Goal: Browse casually: Explore the website without a specific task or goal

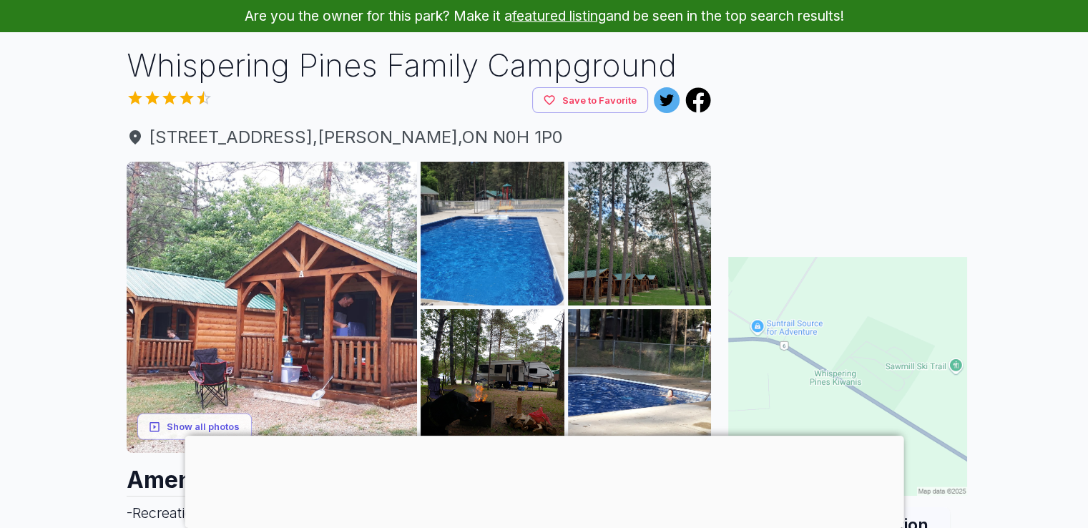
scroll to position [143, 0]
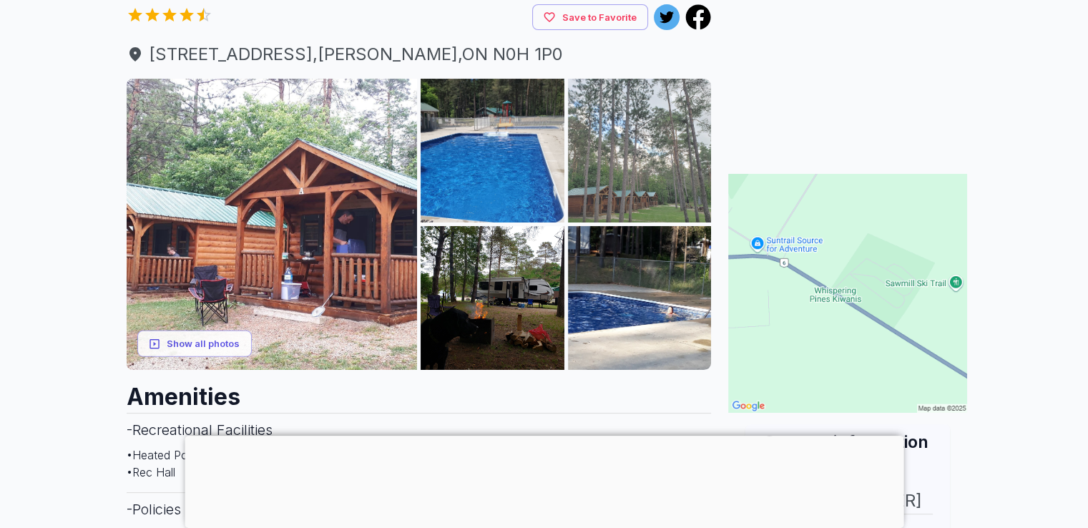
click at [650, 162] on img at bounding box center [640, 151] width 144 height 144
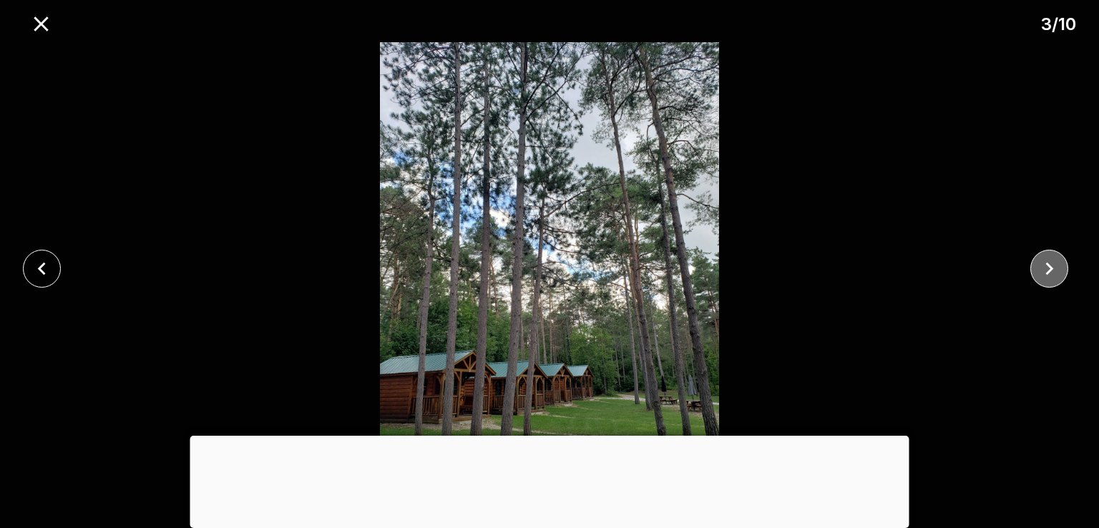
click at [1037, 273] on icon "close" at bounding box center [1048, 268] width 25 height 25
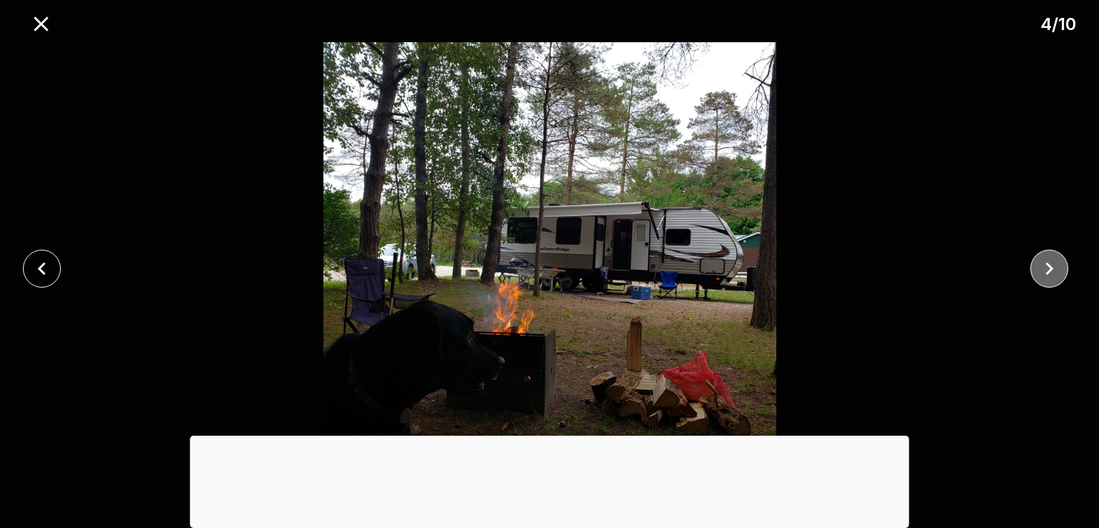
click at [1037, 273] on icon "close" at bounding box center [1048, 268] width 25 height 25
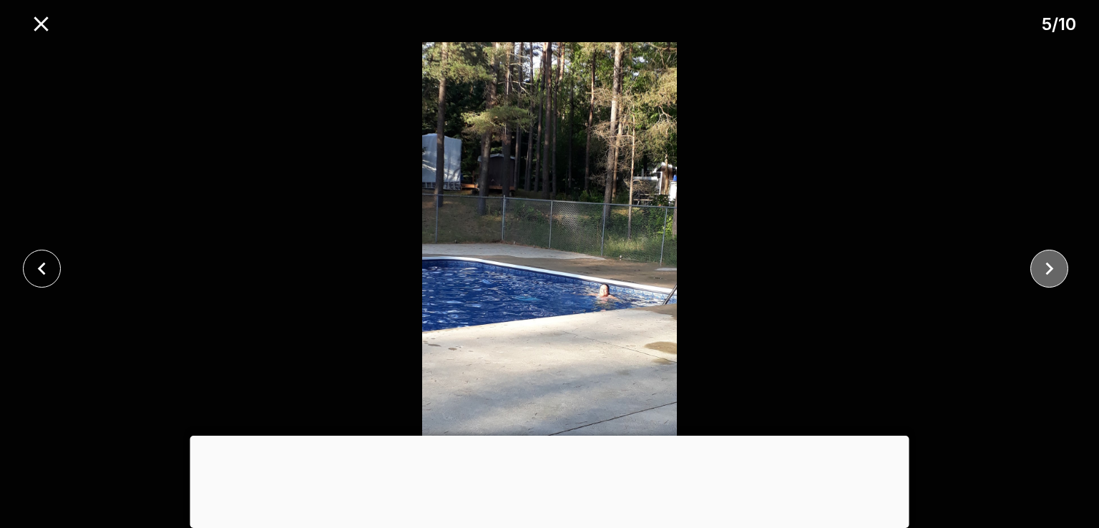
click at [1037, 273] on icon "close" at bounding box center [1048, 268] width 25 height 25
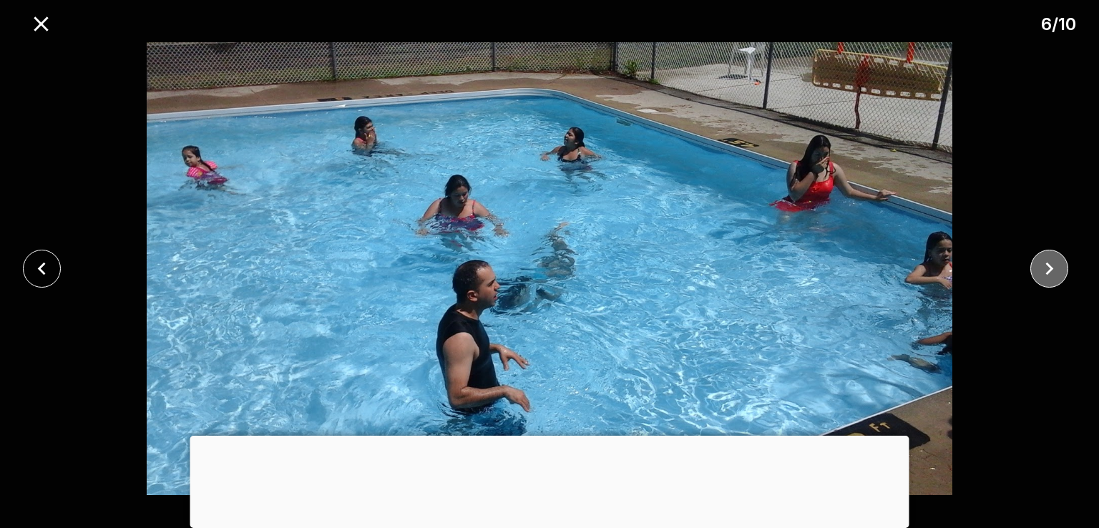
click at [1037, 273] on icon "close" at bounding box center [1048, 268] width 25 height 25
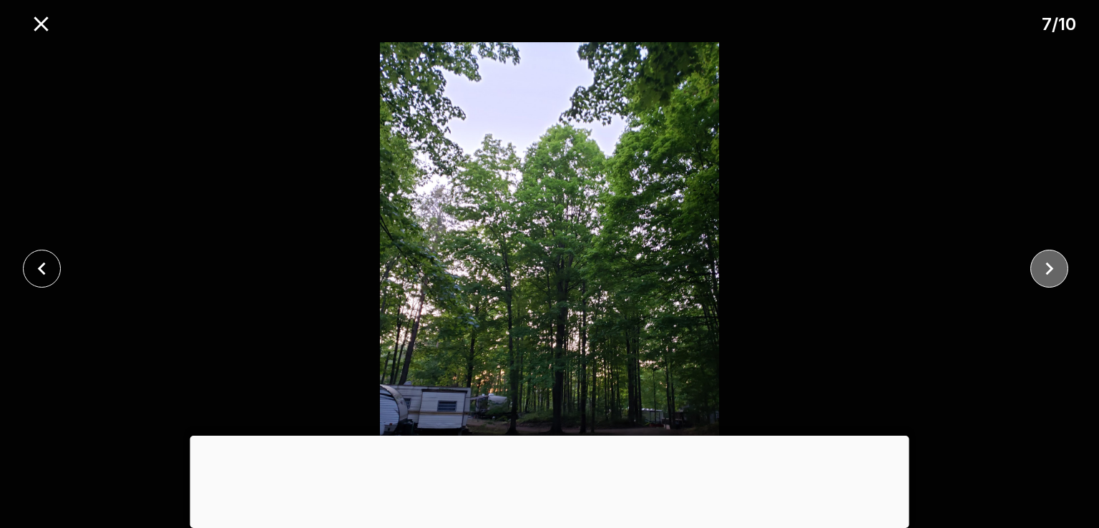
click at [1037, 273] on icon "close" at bounding box center [1048, 268] width 25 height 25
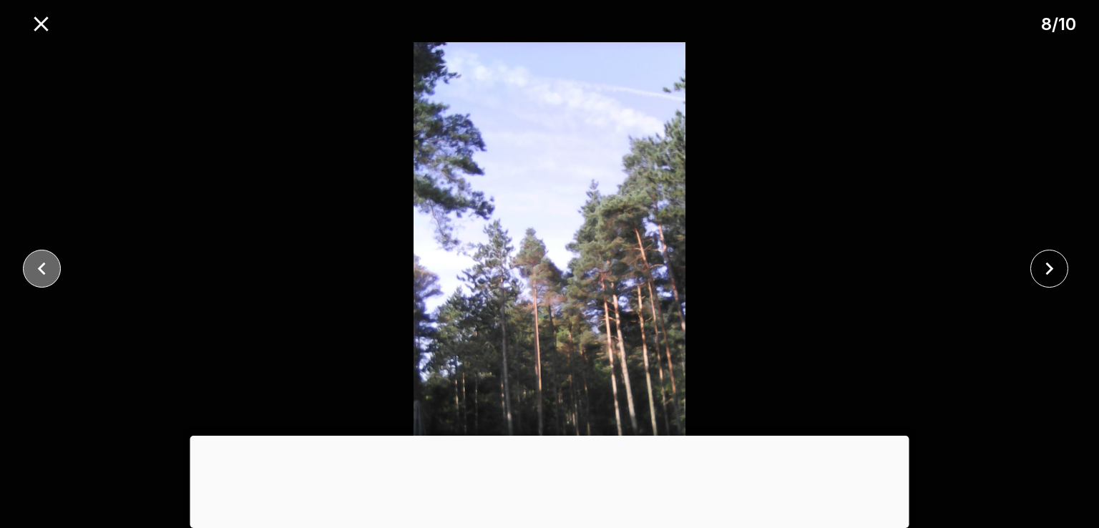
click at [37, 276] on icon "close" at bounding box center [41, 268] width 25 height 25
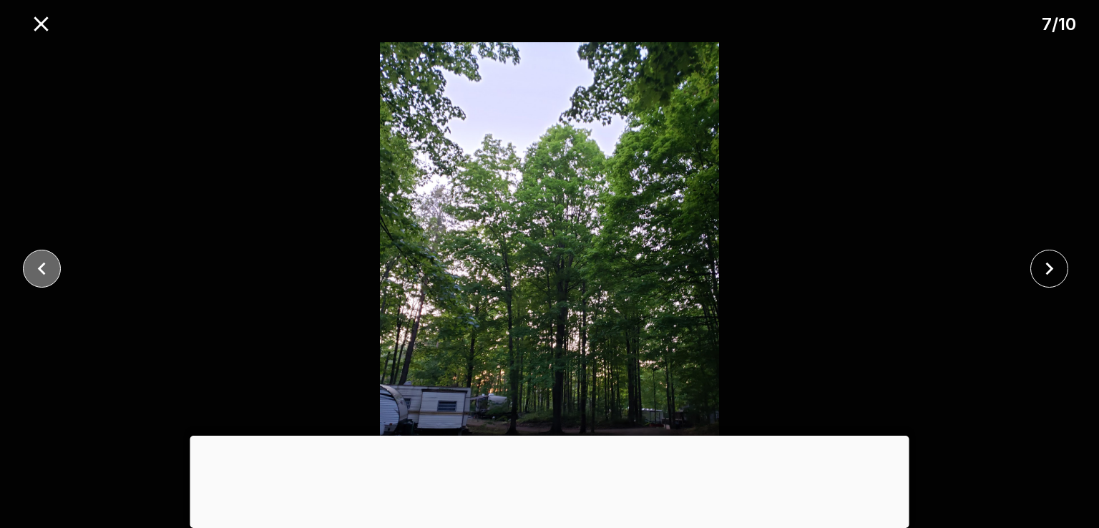
click at [37, 276] on icon "close" at bounding box center [41, 268] width 25 height 25
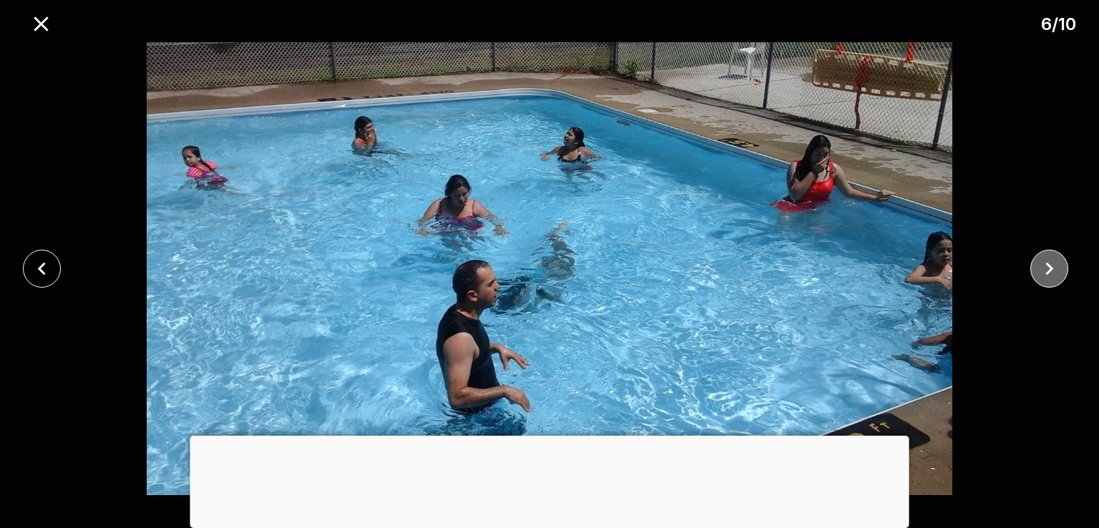
click at [1041, 271] on icon "close" at bounding box center [1048, 268] width 25 height 25
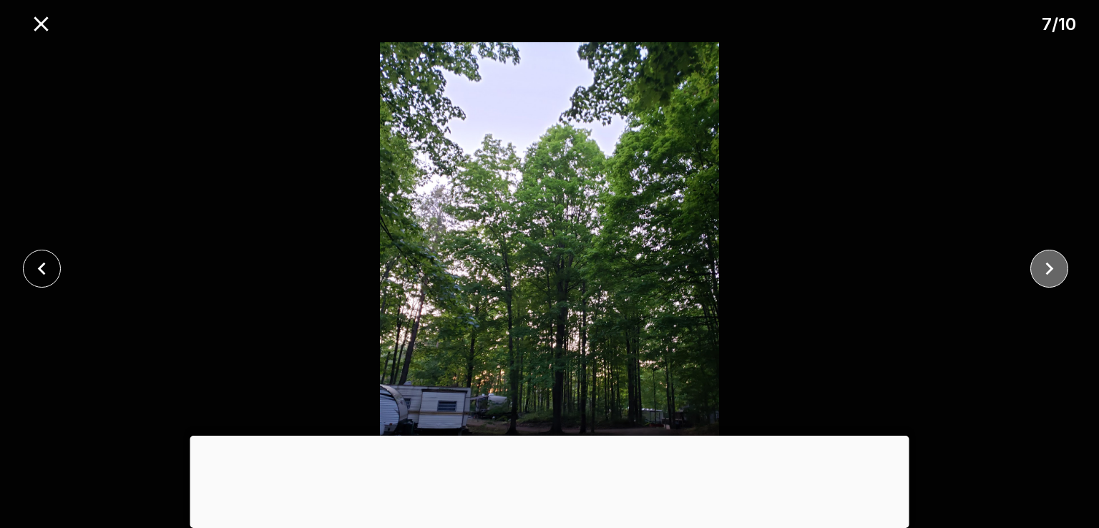
click at [1041, 270] on icon "close" at bounding box center [1048, 268] width 25 height 25
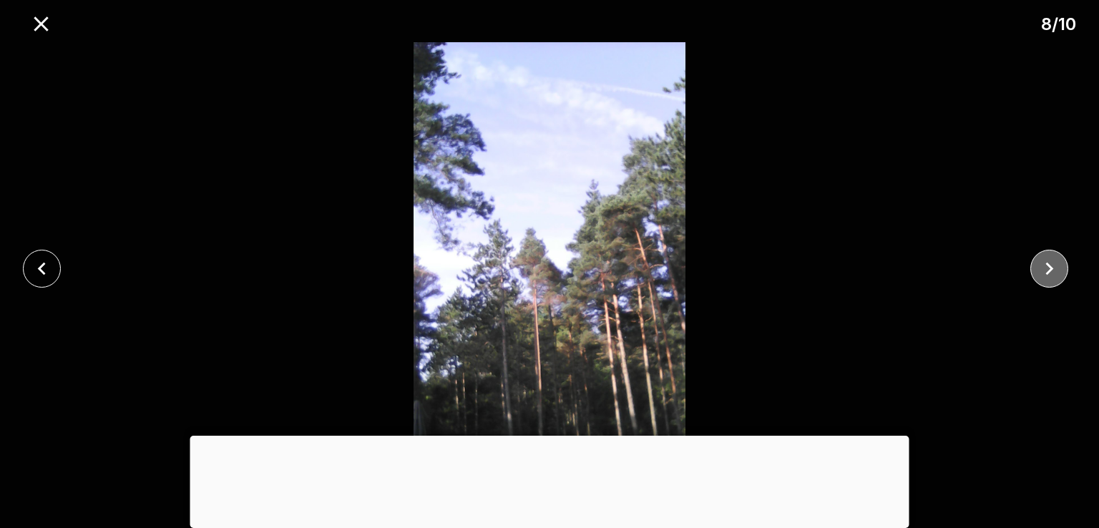
click at [1041, 270] on icon "close" at bounding box center [1048, 268] width 25 height 25
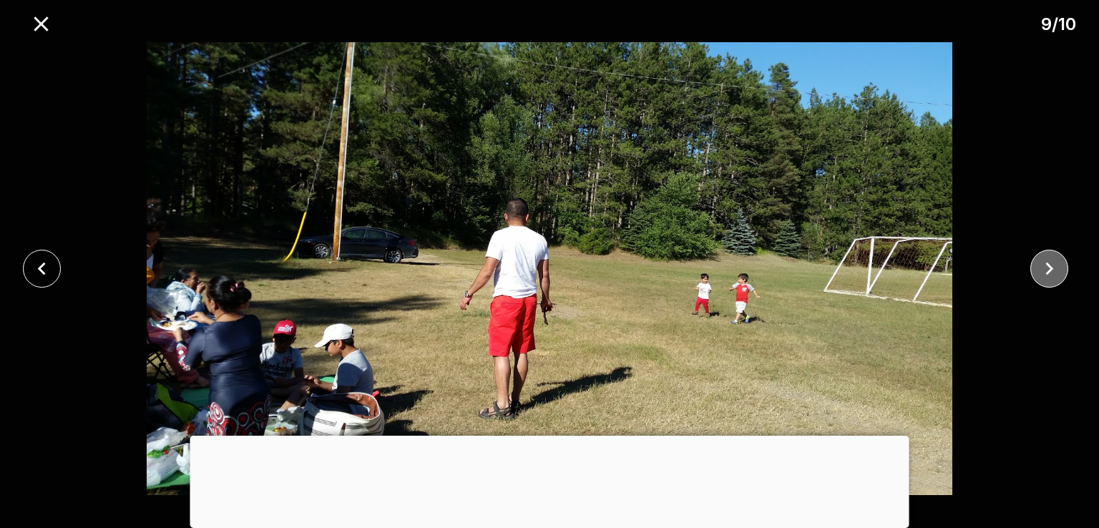
click at [1038, 272] on icon "close" at bounding box center [1048, 268] width 25 height 25
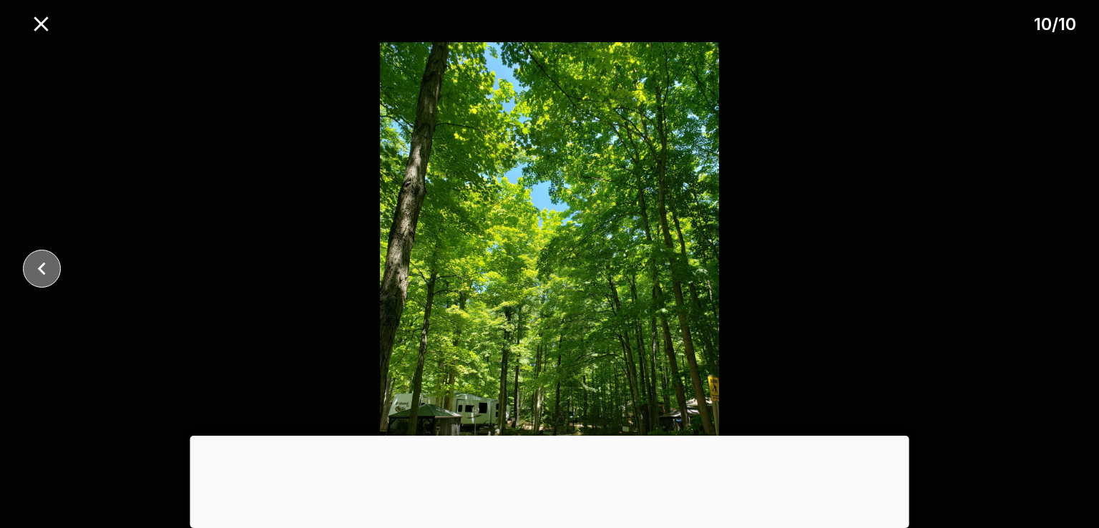
click at [31, 270] on icon "close" at bounding box center [41, 268] width 25 height 25
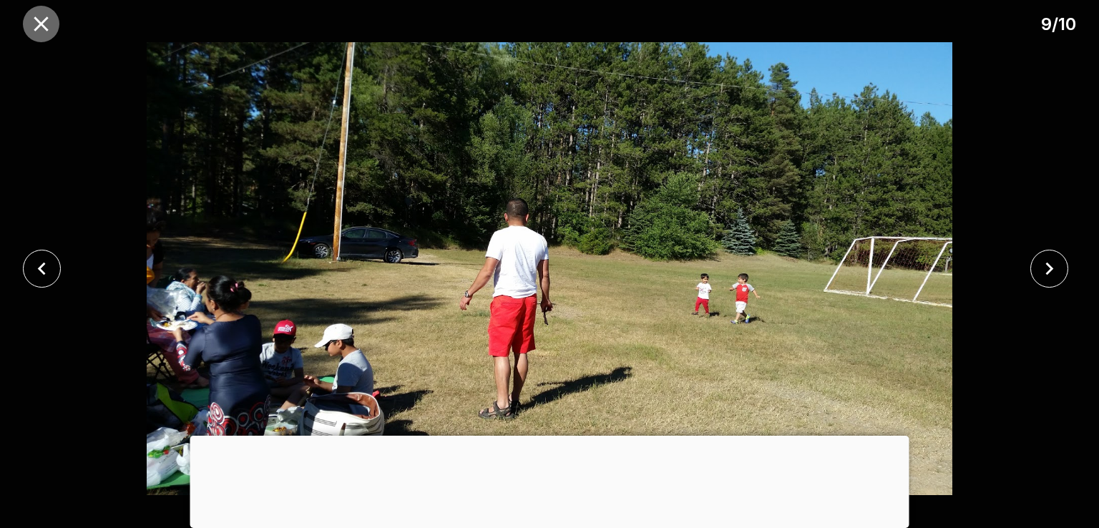
click at [35, 31] on icon "close" at bounding box center [41, 23] width 25 height 25
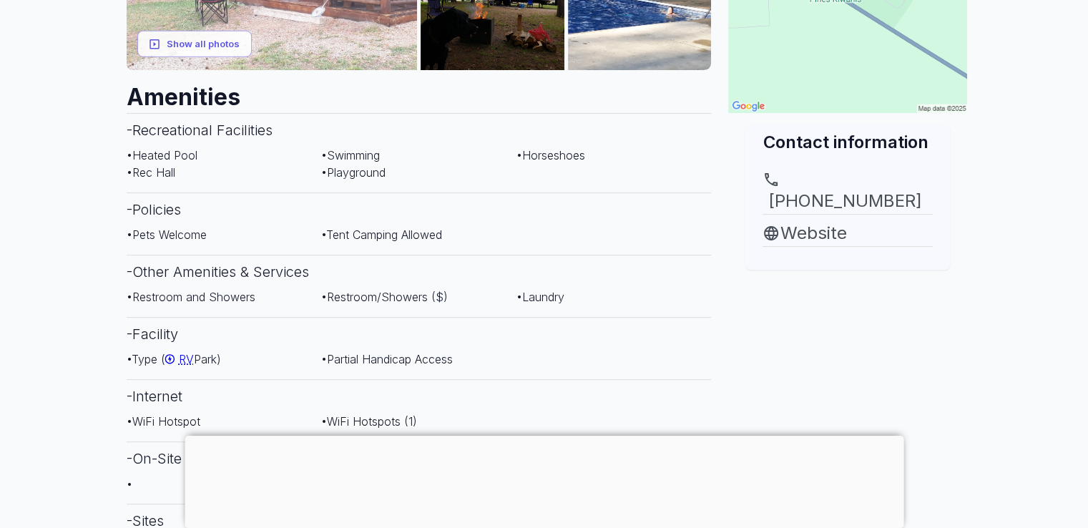
scroll to position [0, 0]
